Goal: Task Accomplishment & Management: Use online tool/utility

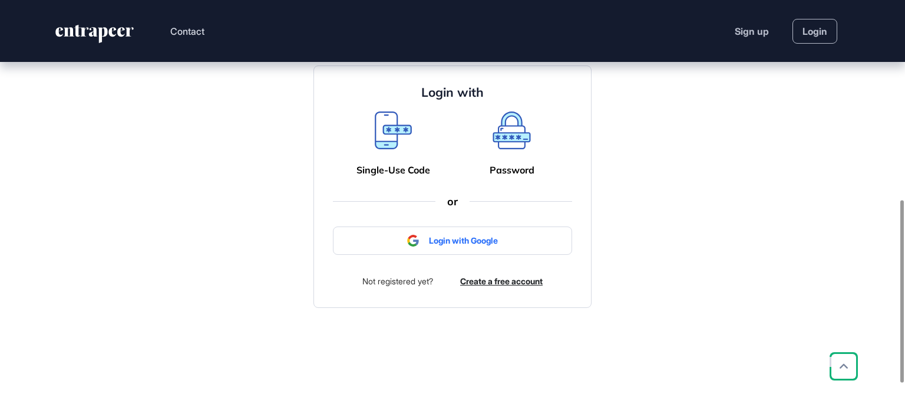
scroll to position [448, 0]
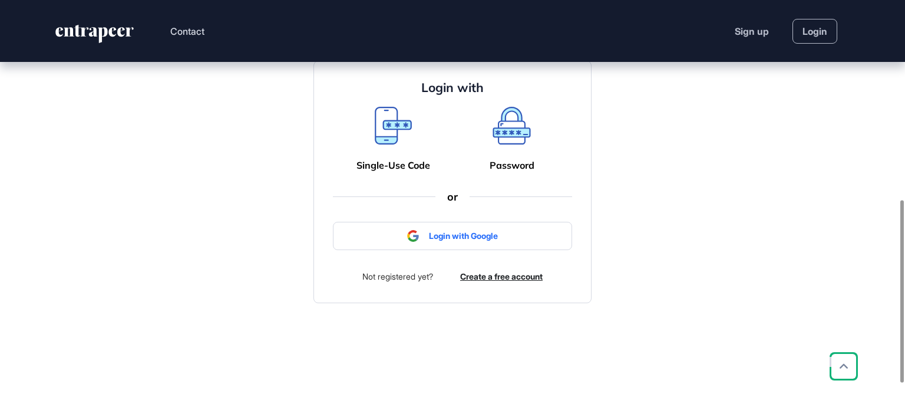
click at [395, 171] on div "Single-Use Code" at bounding box center [393, 139] width 83 height 64
click at [403, 171] on div "Single-Use Code" at bounding box center [394, 165] width 74 height 11
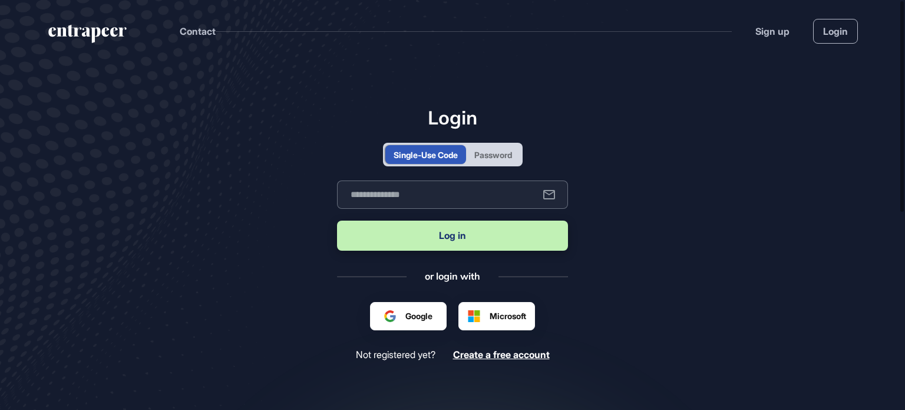
click at [444, 197] on input "text" at bounding box center [452, 194] width 231 height 28
type input "**********"
click at [456, 233] on button "Log in" at bounding box center [452, 235] width 231 height 30
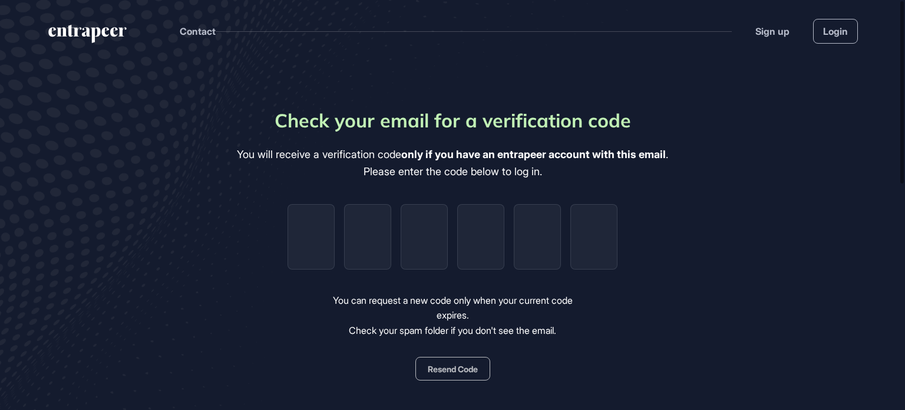
type input "*"
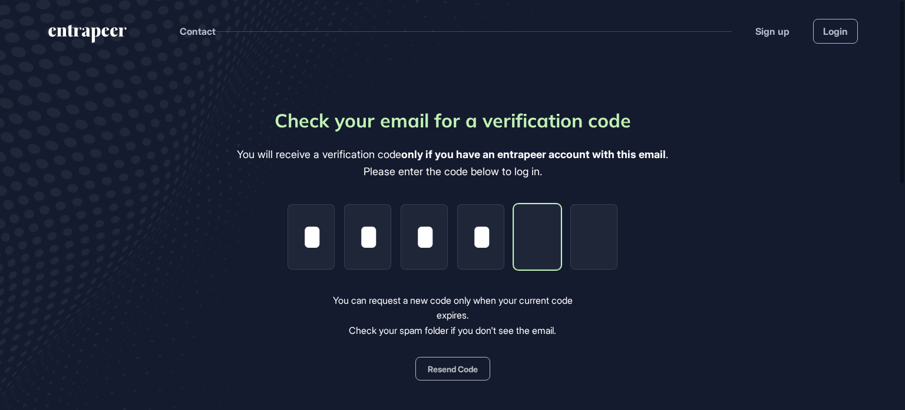
type input "*"
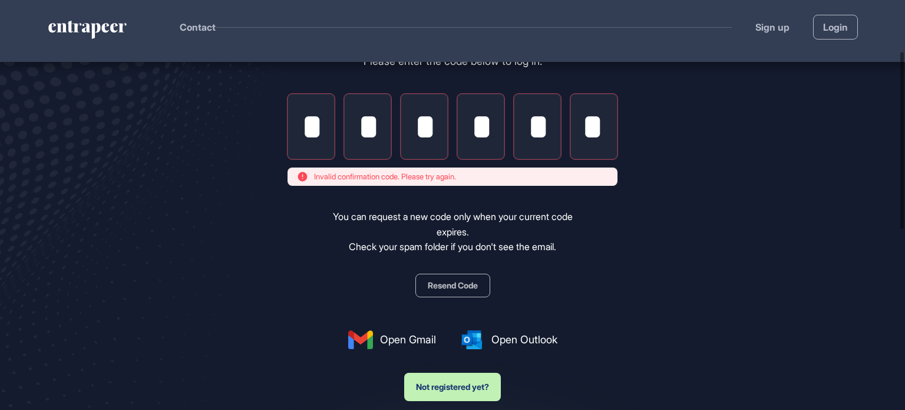
scroll to position [118, 0]
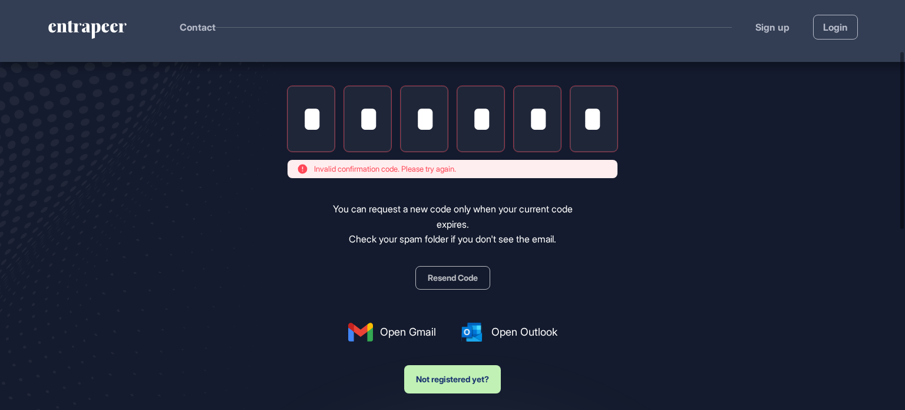
type input "*"
click at [458, 282] on button "Resend Code" at bounding box center [453, 278] width 75 height 24
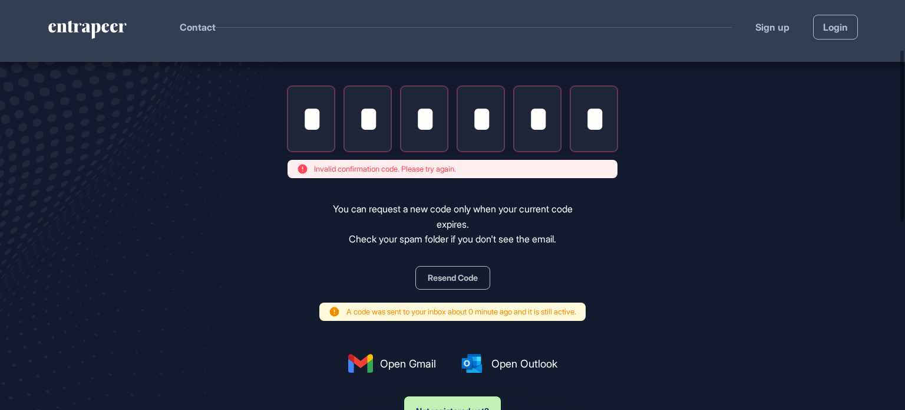
click at [316, 126] on input "*" at bounding box center [311, 118] width 47 height 65
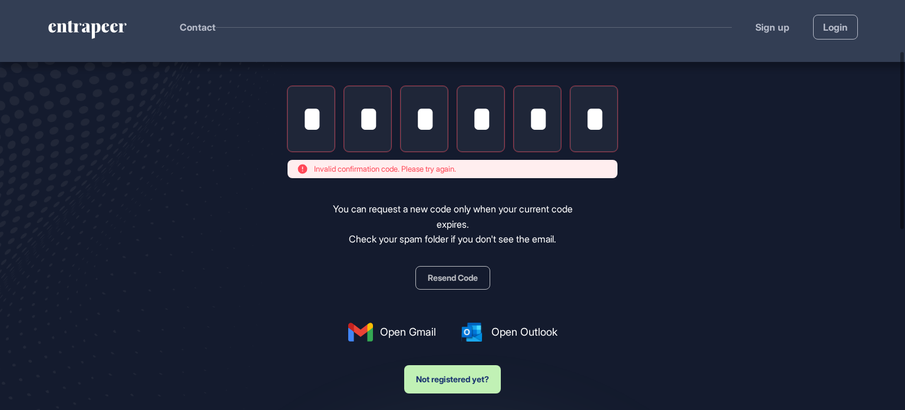
click at [745, 174] on main "Check your email for a verification code You will receive a verification code o…" at bounding box center [452, 242] width 905 height 596
click at [323, 127] on input "*" at bounding box center [311, 118] width 47 height 65
click at [606, 122] on input "*" at bounding box center [594, 118] width 47 height 65
click at [597, 119] on input "*" at bounding box center [594, 118] width 47 height 65
click at [598, 120] on input "*" at bounding box center [594, 118] width 47 height 65
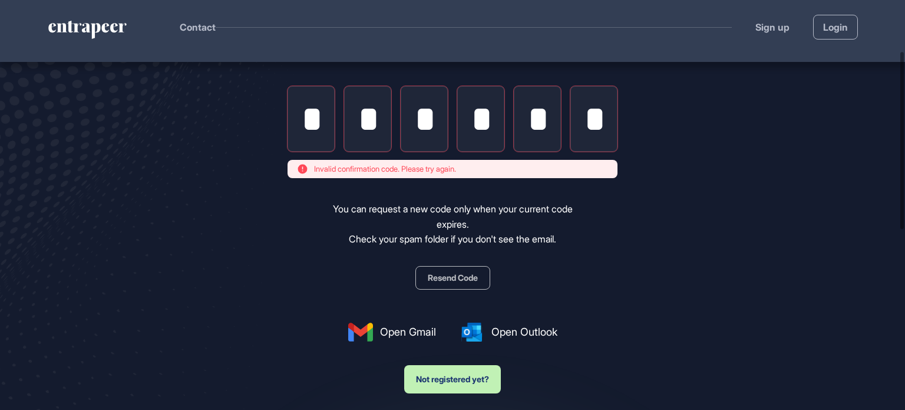
click at [575, 121] on input "*" at bounding box center [594, 118] width 47 height 65
click at [536, 112] on input "*" at bounding box center [537, 118] width 47 height 65
click at [487, 116] on input "*" at bounding box center [480, 118] width 47 height 65
click at [469, 118] on input "*" at bounding box center [480, 118] width 47 height 65
click at [420, 114] on input "*" at bounding box center [424, 118] width 47 height 65
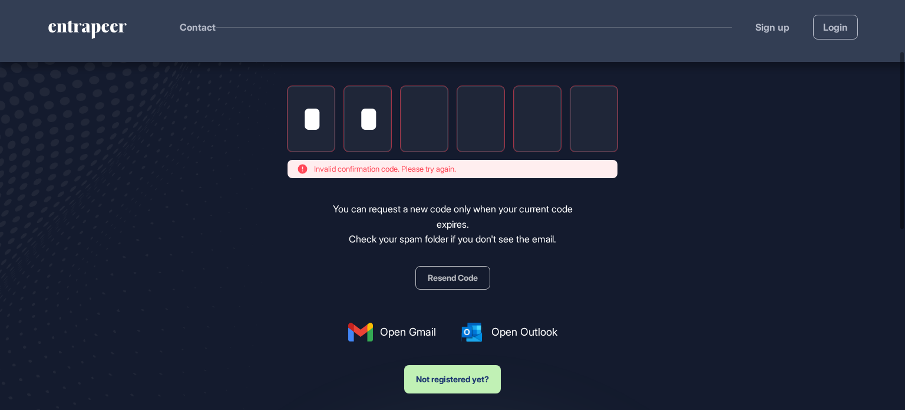
click at [364, 110] on input "*" at bounding box center [367, 118] width 47 height 65
click at [304, 113] on input "*" at bounding box center [311, 118] width 47 height 65
click at [309, 116] on input "tel" at bounding box center [311, 118] width 47 height 65
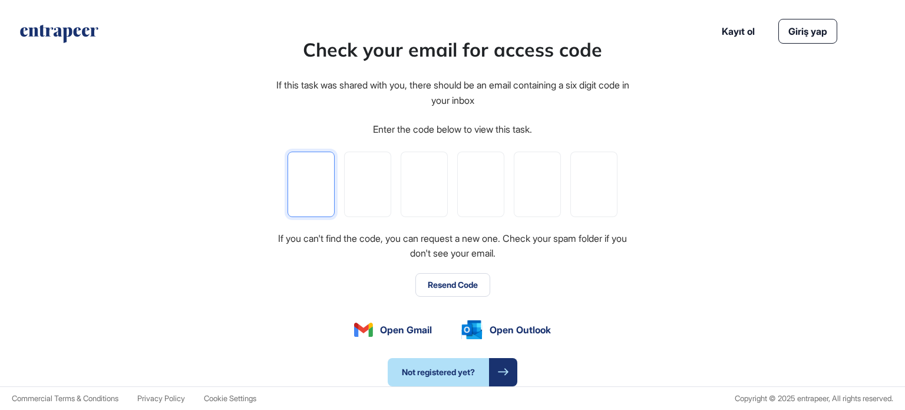
type input "*"
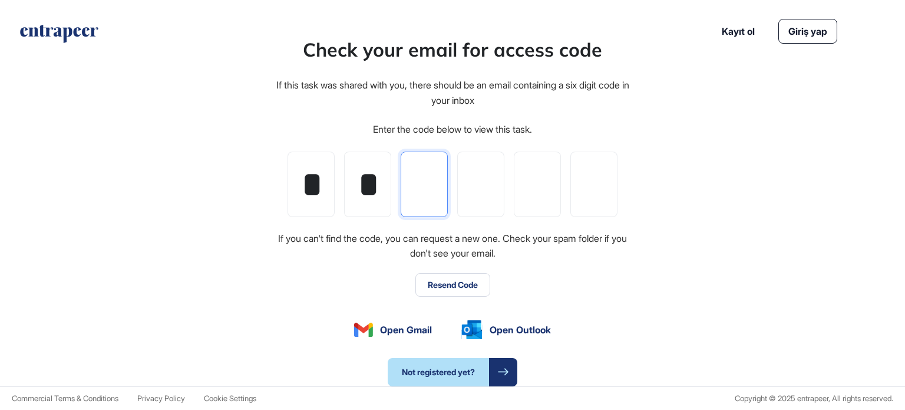
type input "*"
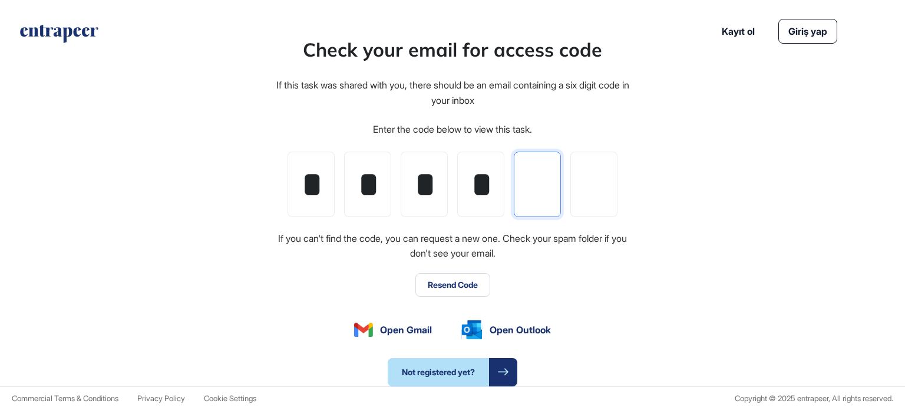
type input "*"
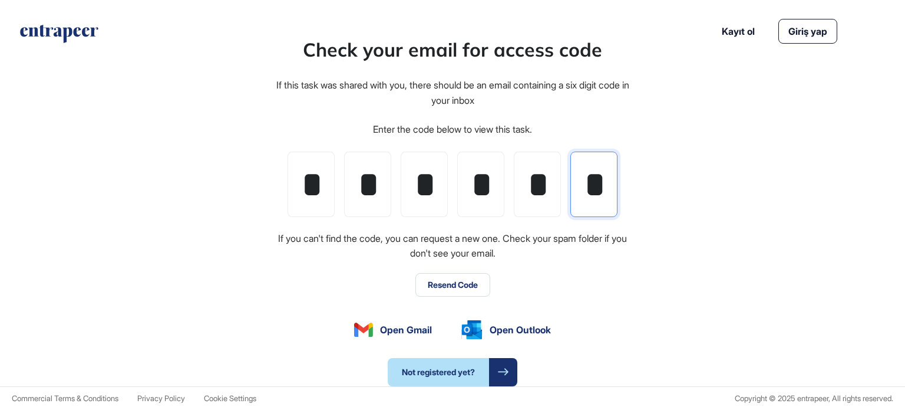
scroll to position [0, 2]
